Goal: Information Seeking & Learning: Learn about a topic

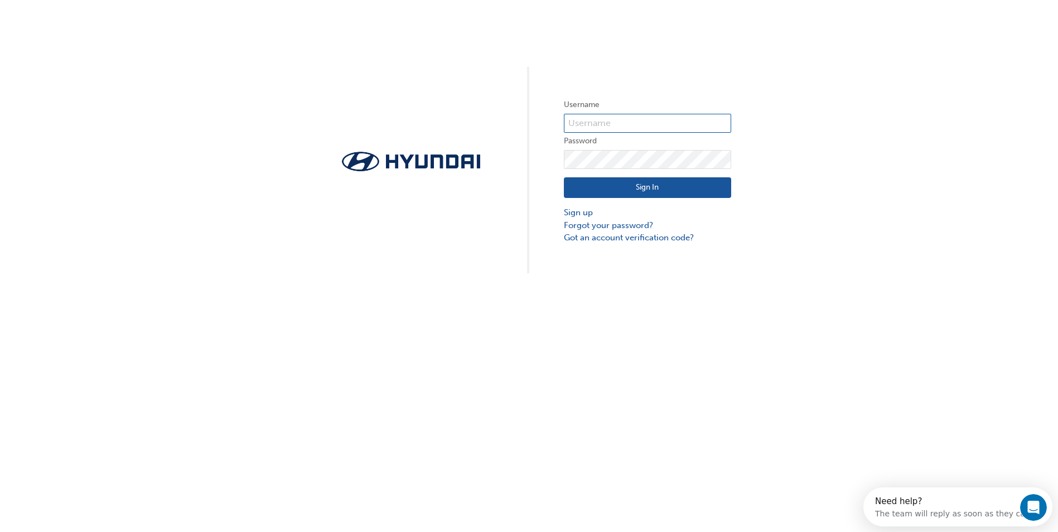
type input "30105"
click at [671, 193] on button "Sign In" at bounding box center [647, 187] width 167 height 21
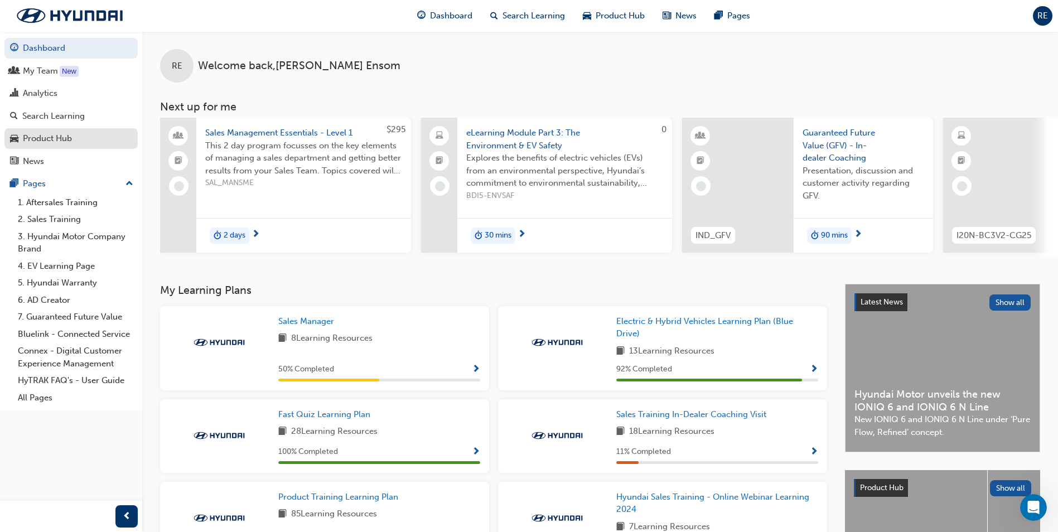
click at [46, 137] on div "Product Hub" at bounding box center [47, 138] width 49 height 13
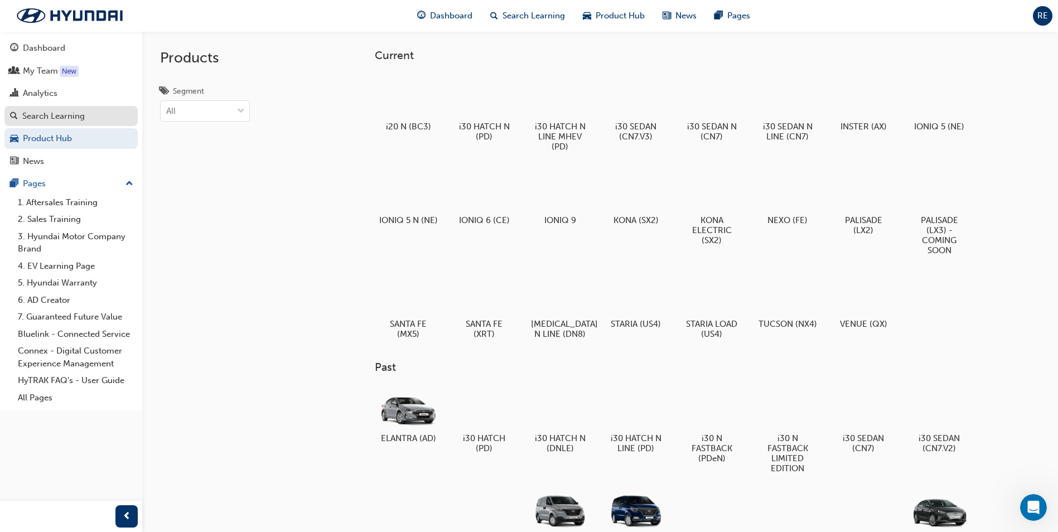
click at [60, 119] on div "Search Learning" at bounding box center [53, 116] width 62 height 13
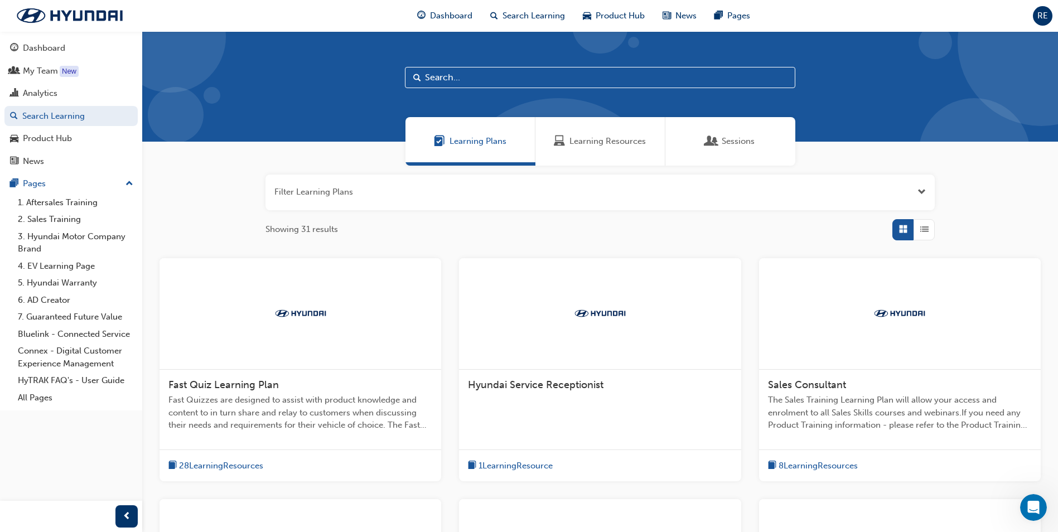
click at [482, 82] on input "text" at bounding box center [600, 77] width 391 height 21
click at [449, 78] on input "text" at bounding box center [600, 77] width 391 height 21
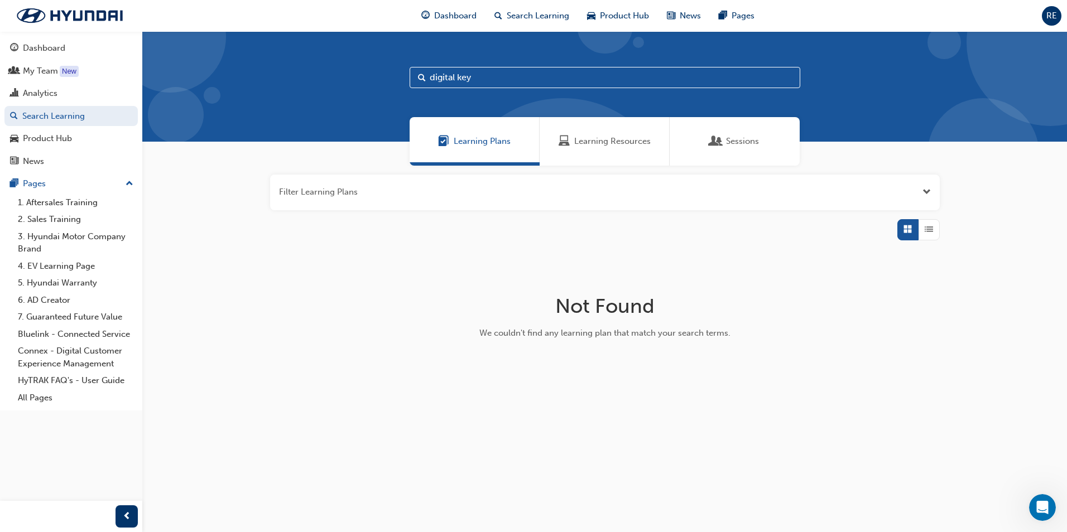
type input "digital key"
click at [573, 142] on div "Learning Resources" at bounding box center [605, 141] width 92 height 13
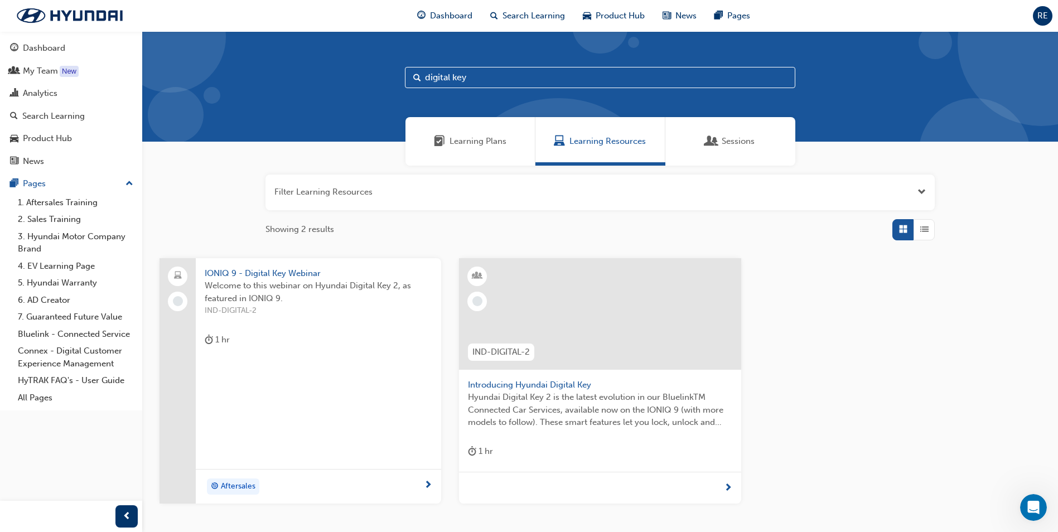
click at [542, 317] on div at bounding box center [600, 314] width 282 height 112
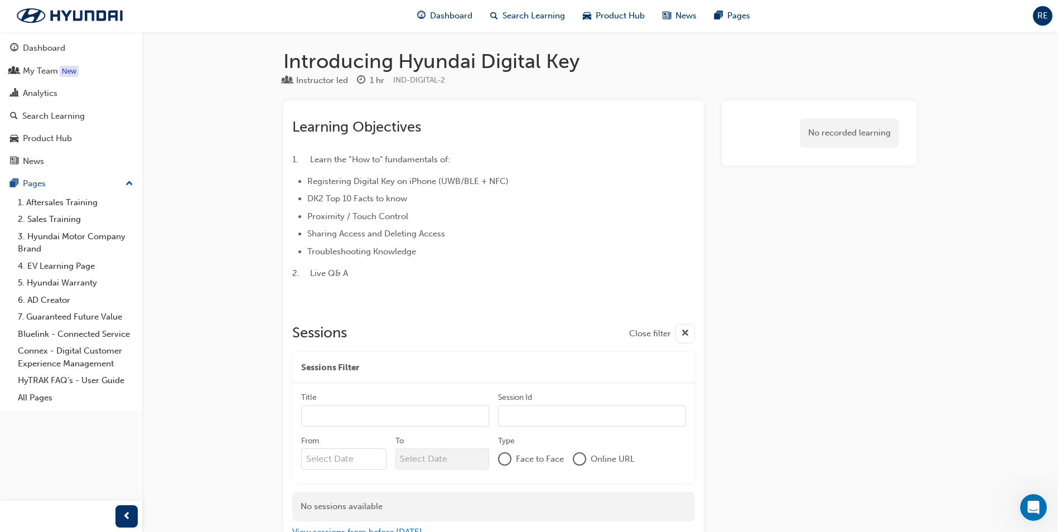
click at [354, 157] on span "1. Learn the “How to” fundamentals of:" at bounding box center [371, 160] width 158 height 10
click at [354, 184] on span "Registering Digital Key on iPhone (UWB/BLE + NFC)" at bounding box center [407, 181] width 201 height 10
drag, startPoint x: 357, startPoint y: 198, endPoint x: 359, endPoint y: 215, distance: 17.4
click at [357, 198] on span "DK2 Top 10 Facts to know" at bounding box center [357, 199] width 100 height 10
drag, startPoint x: 359, startPoint y: 215, endPoint x: 361, endPoint y: 230, distance: 14.7
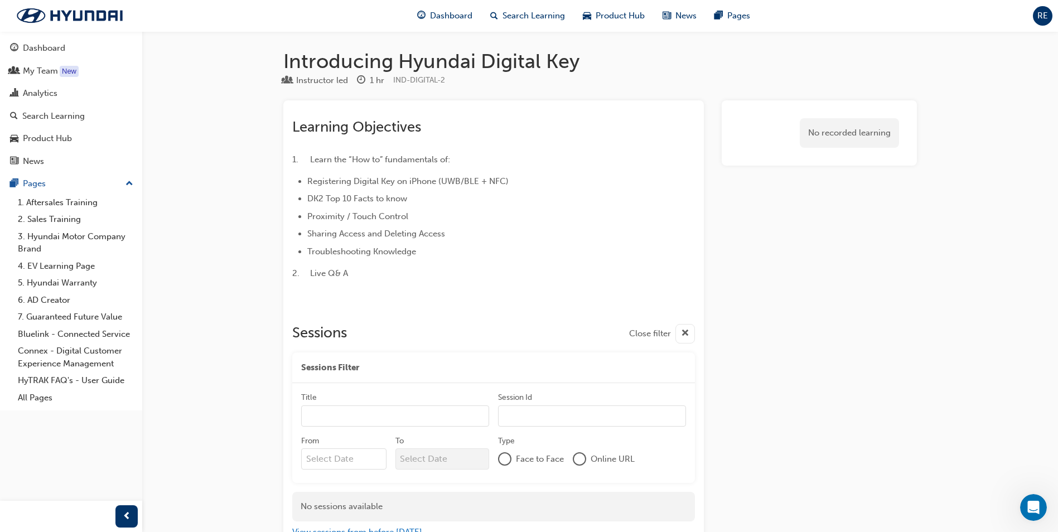
click at [359, 216] on span "Proximity / Touch Control" at bounding box center [357, 216] width 101 height 10
drag, startPoint x: 361, startPoint y: 242, endPoint x: 359, endPoint y: 251, distance: 9.6
click at [361, 242] on ul "Registering Digital Key on iPhone (UWB/BLE + NFC) DK2 Top 10 Facts to know Prox…" at bounding box center [473, 217] width 363 height 84
click at [361, 252] on span "Troubleshooting Knowledge" at bounding box center [361, 252] width 109 height 10
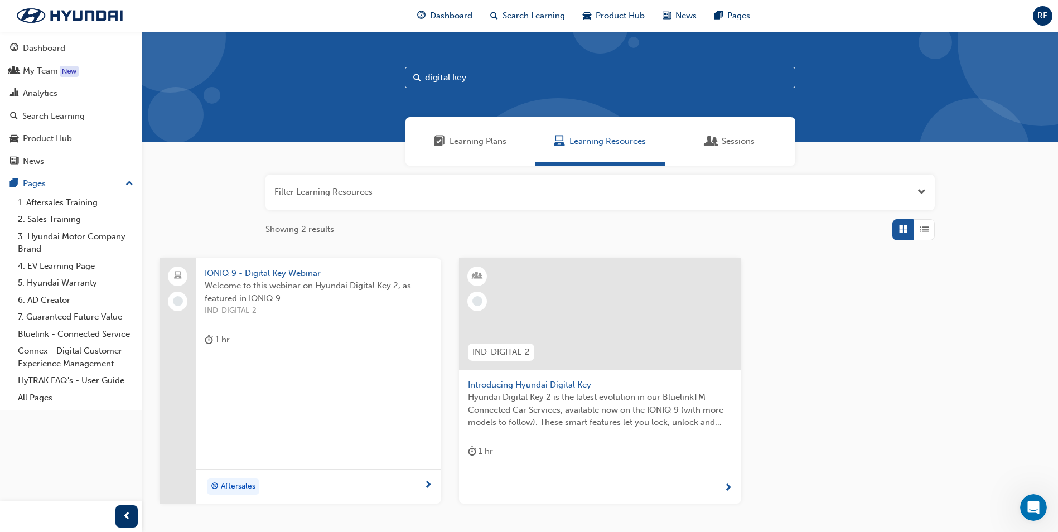
scroll to position [80, 0]
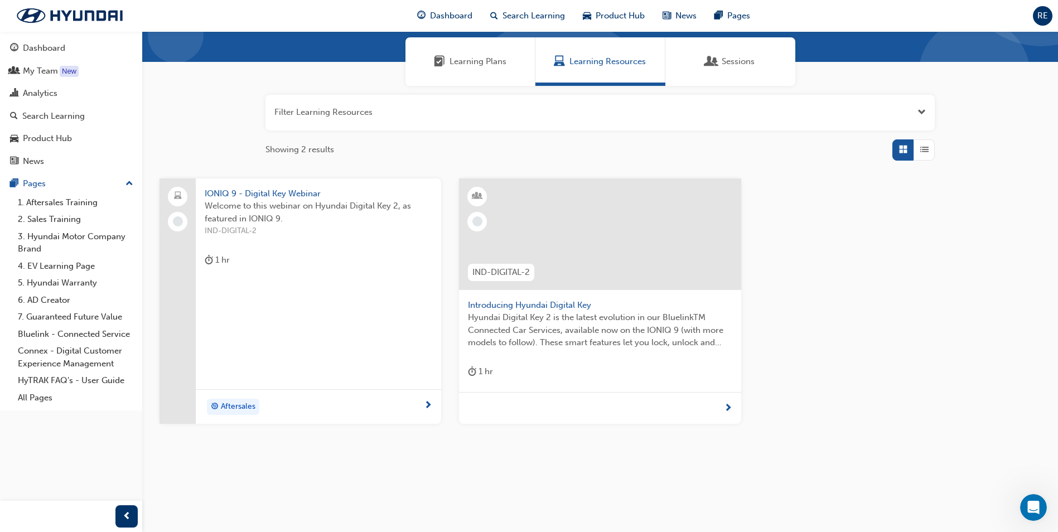
click at [248, 195] on span "IONIQ 9 - Digital Key Webinar" at bounding box center [319, 193] width 228 height 13
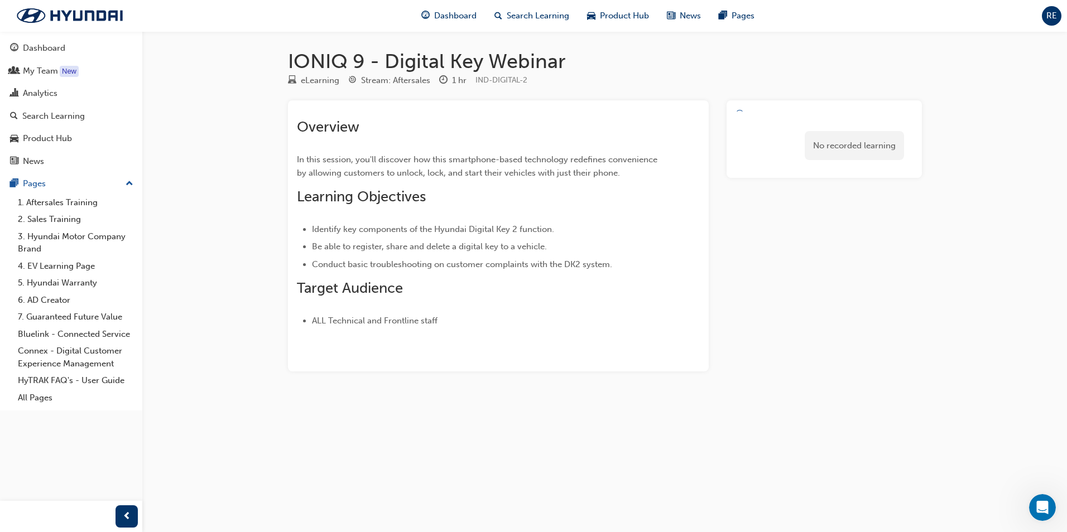
click at [449, 60] on h1 "IONIQ 9 - Digital Key Webinar" at bounding box center [605, 61] width 634 height 25
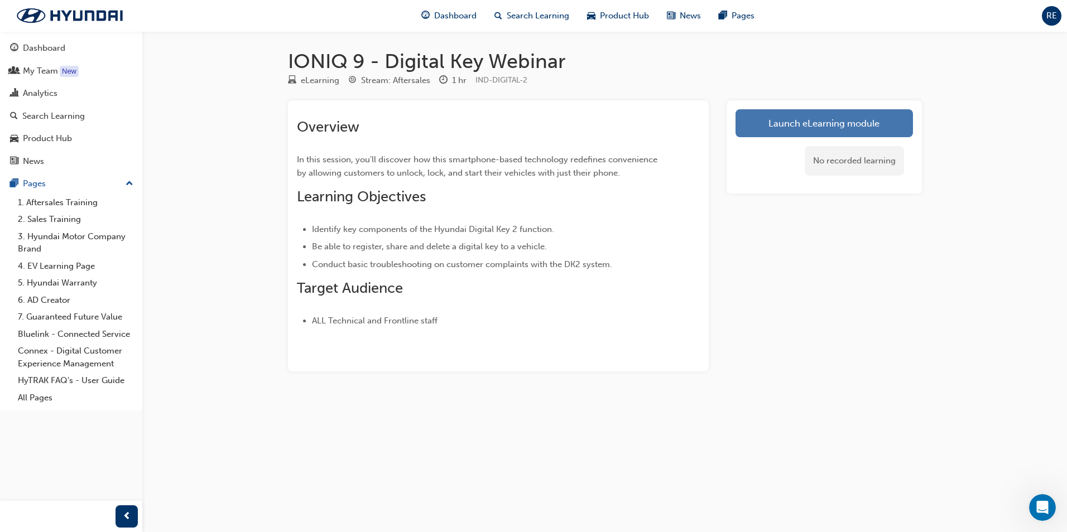
click at [838, 124] on link "Launch eLearning module" at bounding box center [823, 123] width 177 height 28
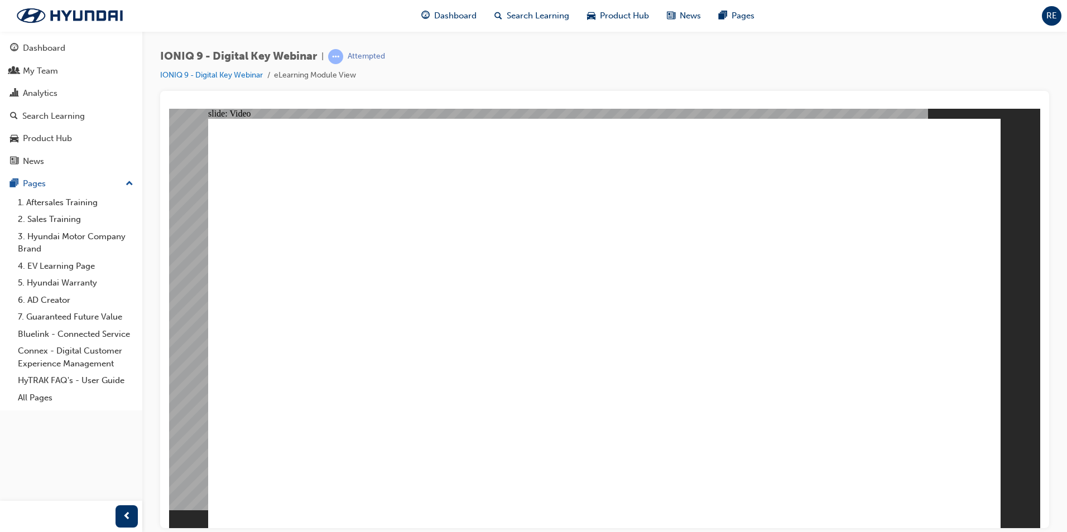
type input "8"
